Goal: Task Accomplishment & Management: Complete application form

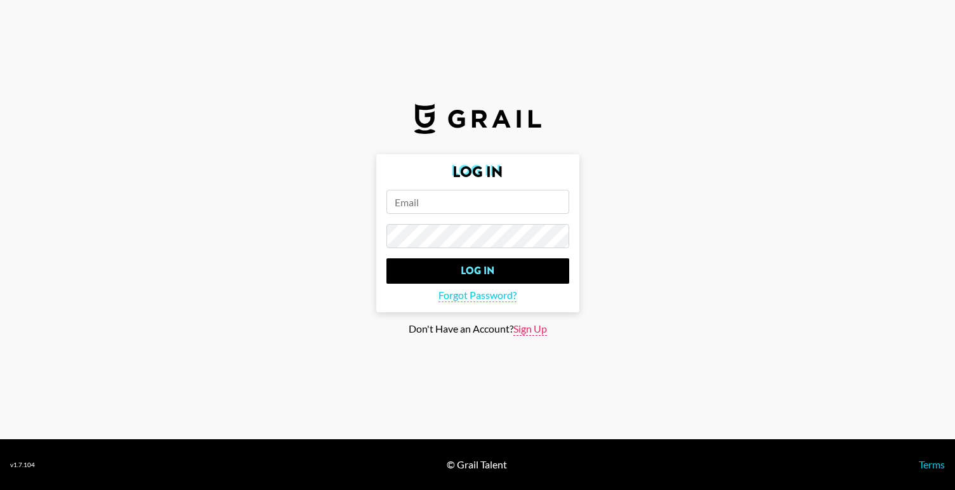
click at [527, 326] on span "Sign Up" at bounding box center [530, 328] width 34 height 13
type input "Sign Up"
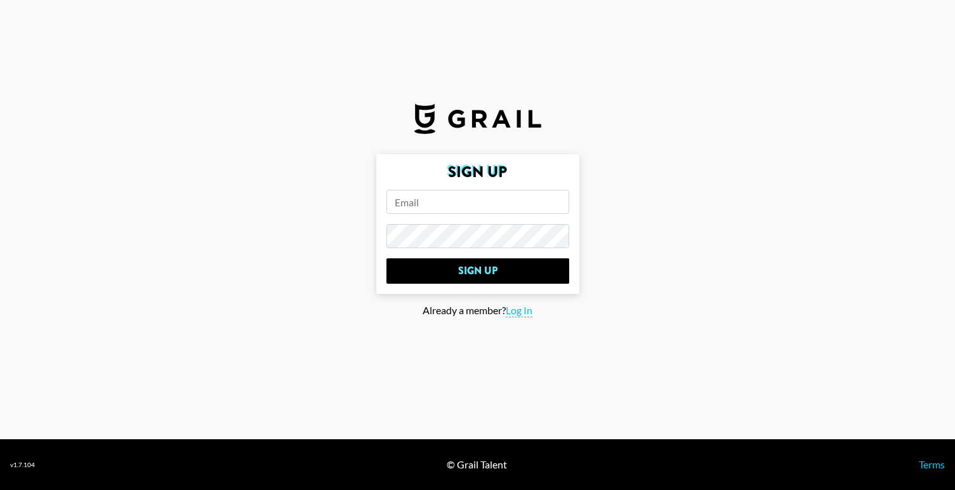
click at [459, 210] on input "email" at bounding box center [477, 202] width 183 height 24
type input "[PERSON_NAME][EMAIL_ADDRESS][DOMAIN_NAME]"
click at [477, 271] on input "Sign Up" at bounding box center [477, 270] width 183 height 25
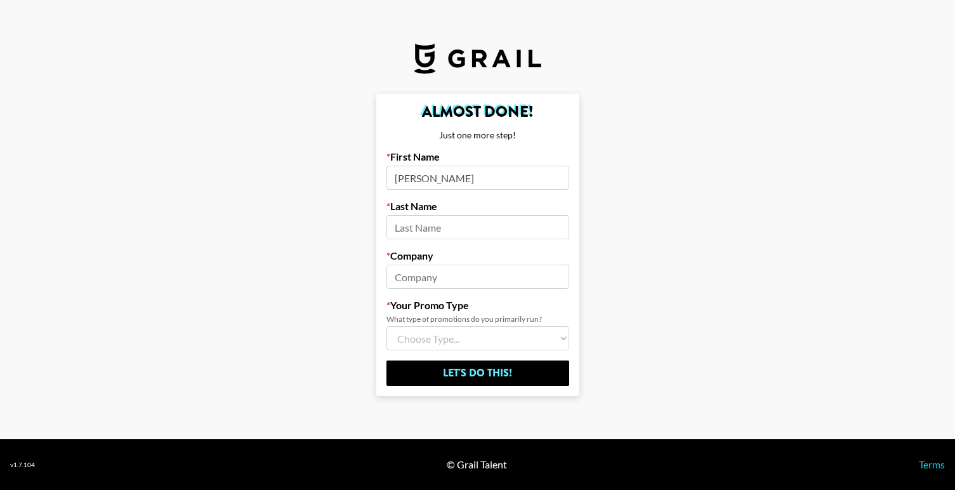
type input "[PERSON_NAME]"
type input "Alamo Records"
select select "Song"
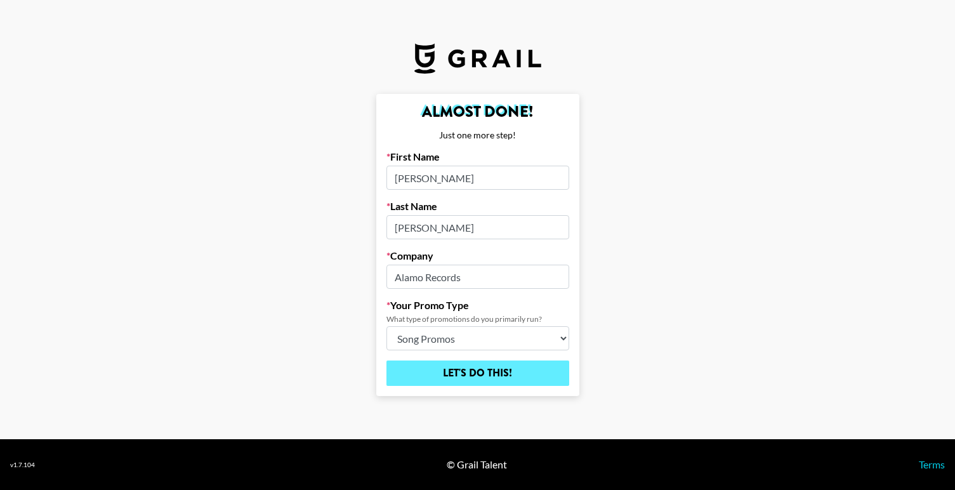
click at [431, 377] on input "Let's Do This!" at bounding box center [477, 372] width 183 height 25
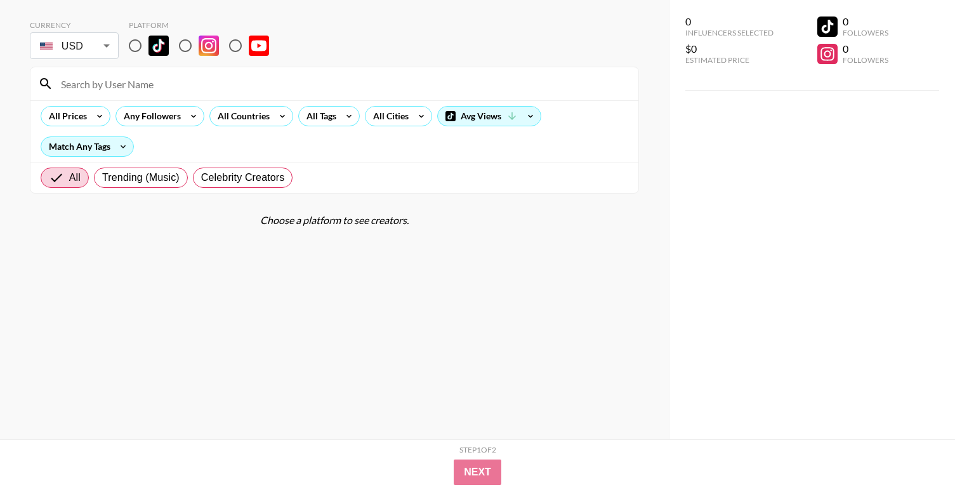
scroll to position [51, 0]
click at [190, 90] on input at bounding box center [341, 84] width 577 height 20
type input "twitch"
click at [245, 43] on input "radio" at bounding box center [235, 45] width 27 height 27
radio input "true"
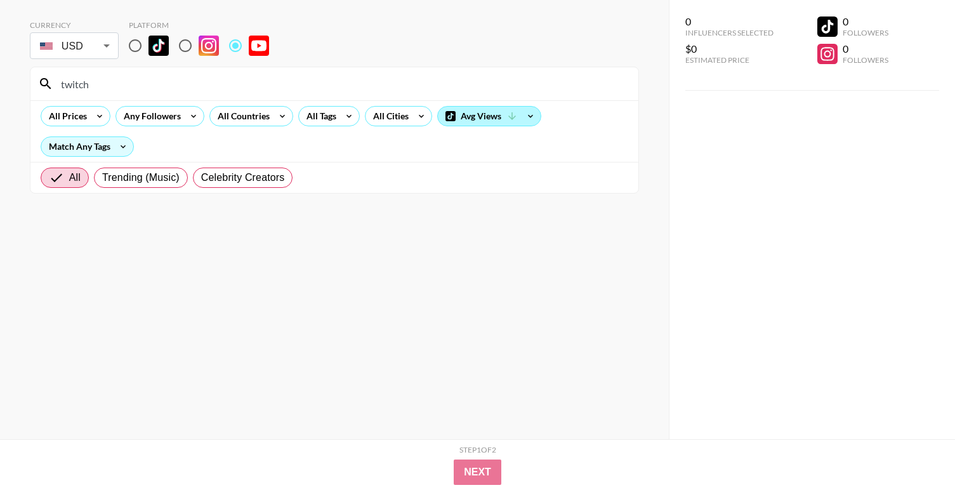
click at [507, 115] on icon at bounding box center [511, 115] width 11 height 11
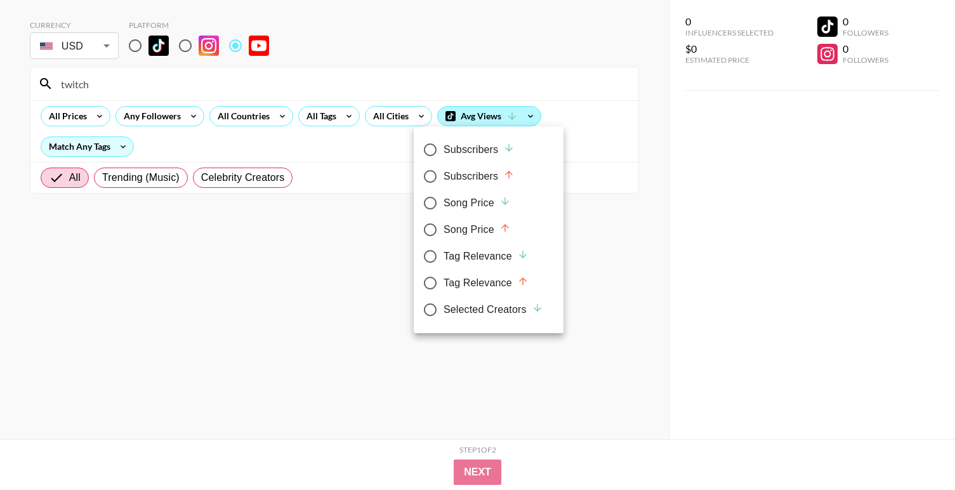
click at [507, 115] on div at bounding box center [477, 245] width 955 height 490
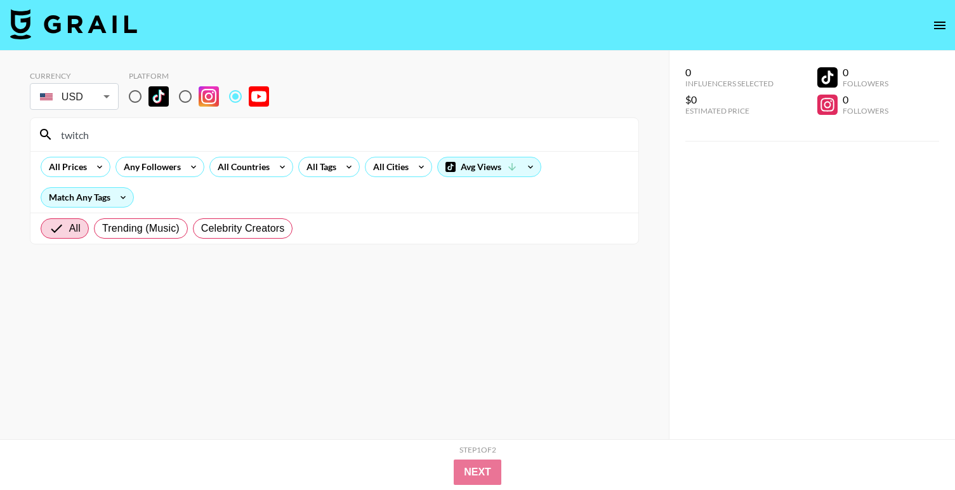
scroll to position [0, 0]
click at [937, 30] on icon "open drawer" at bounding box center [939, 25] width 15 height 15
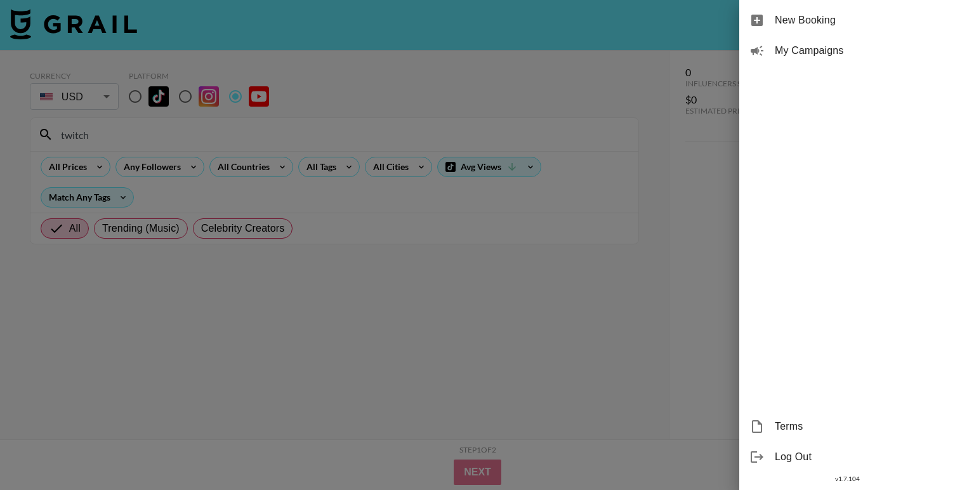
click at [823, 29] on div "New Booking" at bounding box center [847, 20] width 216 height 30
